Goal: Task Accomplishment & Management: Use online tool/utility

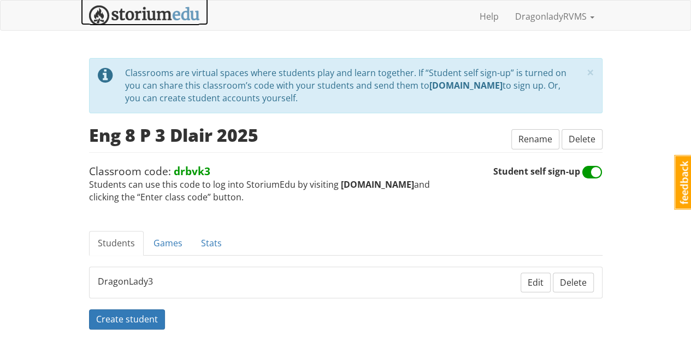
click at [149, 15] on img at bounding box center [144, 15] width 111 height 20
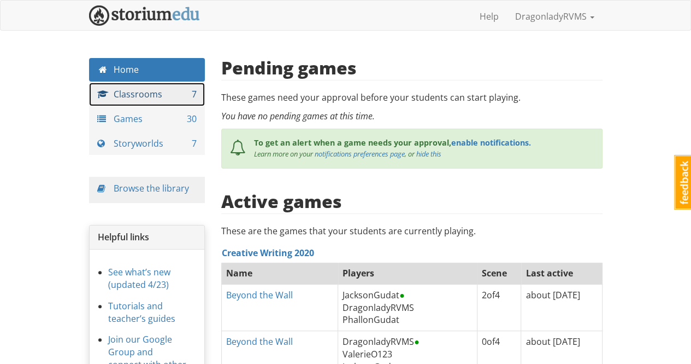
click at [146, 94] on link "Classrooms 7" at bounding box center [147, 95] width 116 height 24
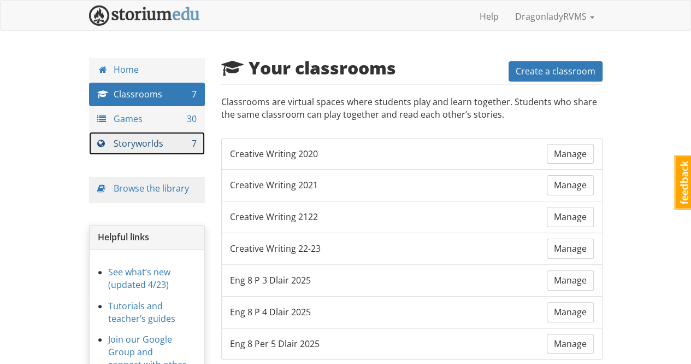
click at [141, 144] on link "Storyworlds 7" at bounding box center [147, 144] width 116 height 24
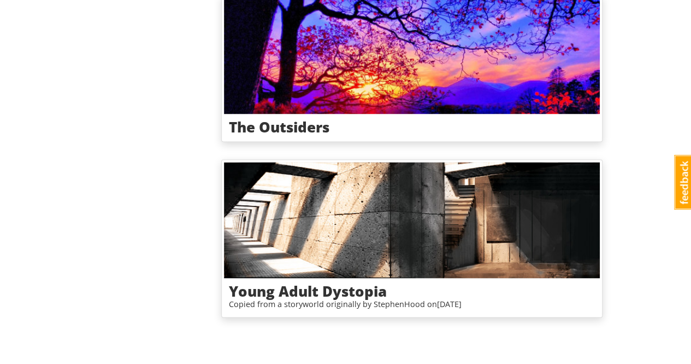
scroll to position [764, 0]
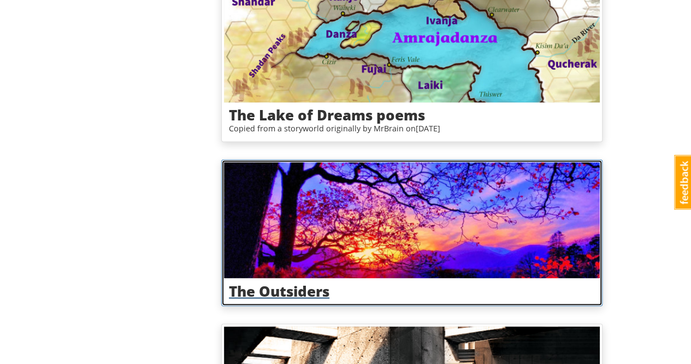
click at [297, 289] on h3 "The Outsiders" at bounding box center [412, 291] width 366 height 16
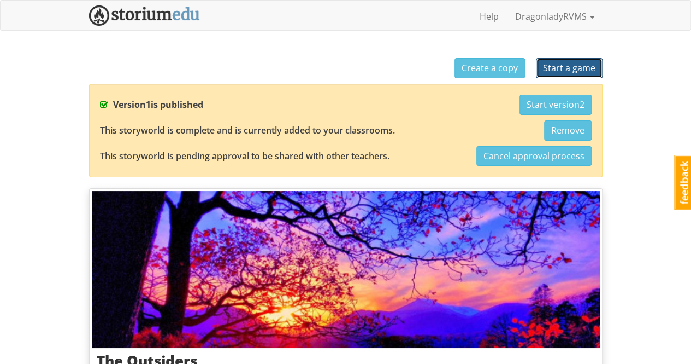
click at [583, 67] on span "Start a game" at bounding box center [569, 68] width 52 height 12
select select "dsm1g8"
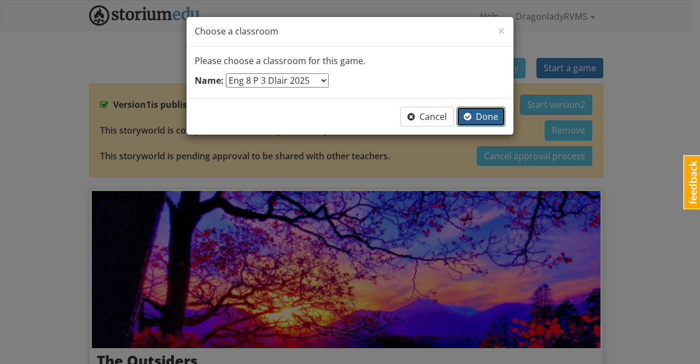
click at [480, 118] on span "Done" at bounding box center [481, 116] width 34 height 12
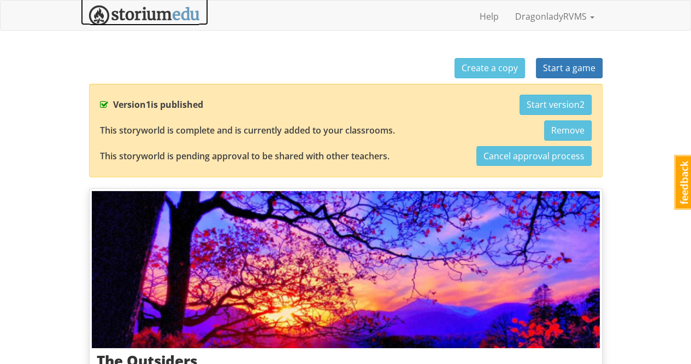
click at [145, 13] on img at bounding box center [144, 15] width 111 height 20
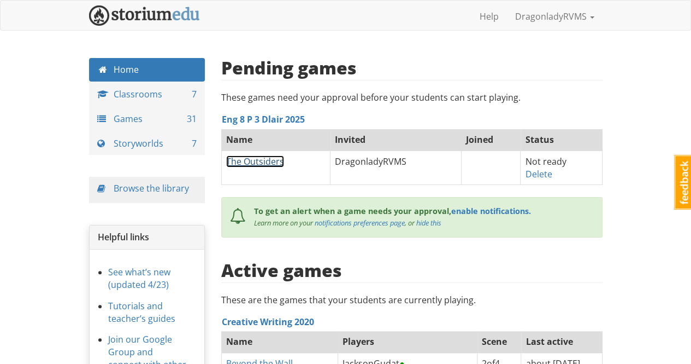
click at [266, 160] on link "The Outsiders" at bounding box center [255, 161] width 58 height 12
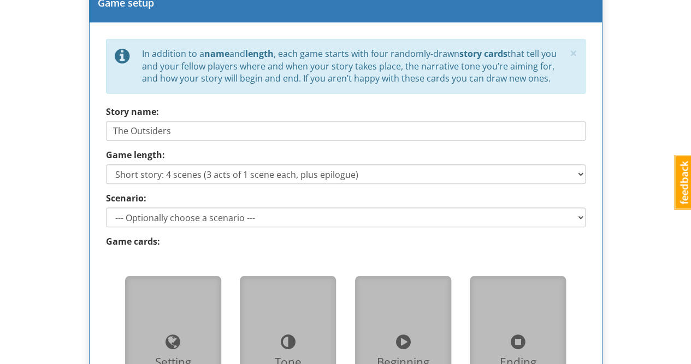
scroll to position [547, 0]
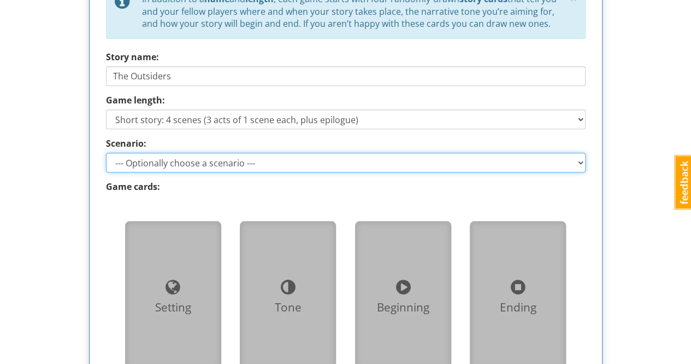
click at [243, 163] on select "--- Optionally choose a scenario --- Man vs Man Conflict Man vs. Nature Conflic…" at bounding box center [346, 163] width 480 height 20
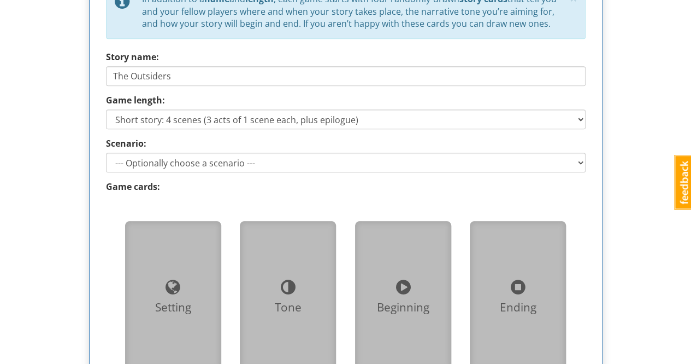
click at [273, 138] on div "Scenario: --- Optionally choose a scenario --- Man vs Man Conflict Man vs. Natu…" at bounding box center [346, 154] width 480 height 35
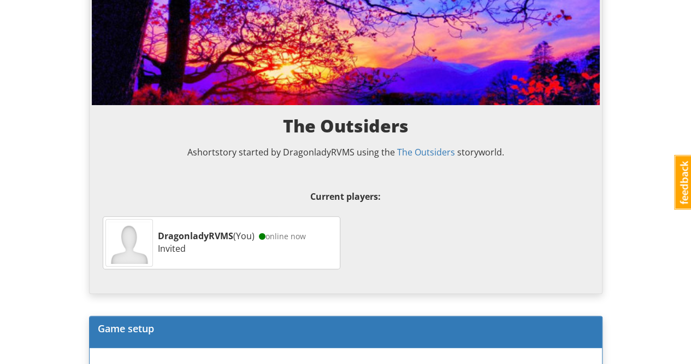
scroll to position [0, 0]
